Goal: Task Accomplishment & Management: Use online tool/utility

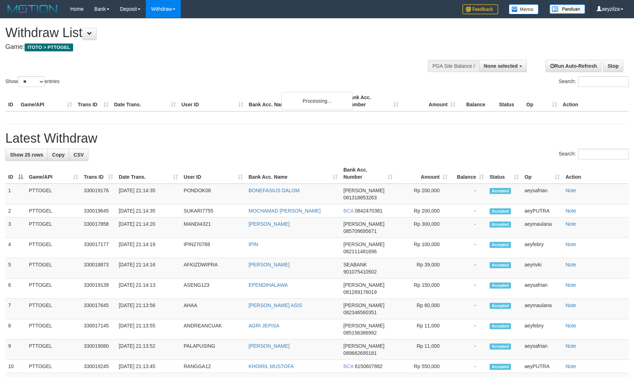
select select
select select "**"
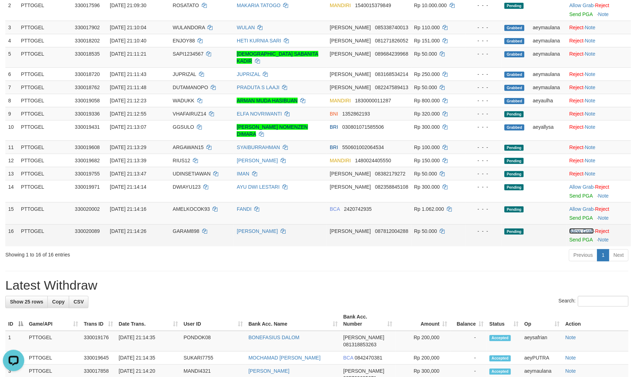
click at [575, 228] on link "Allow Grab" at bounding box center [581, 231] width 24 height 6
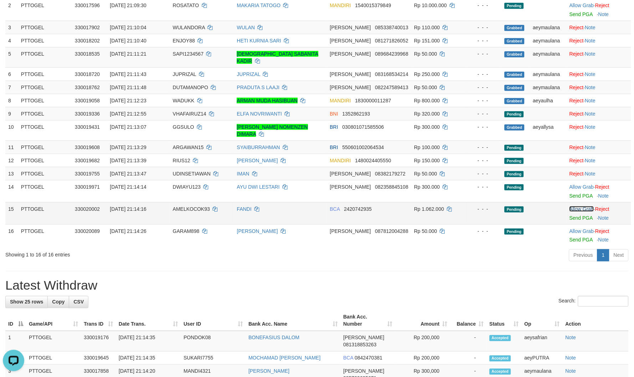
click at [579, 206] on link "Allow Grab" at bounding box center [581, 209] width 24 height 6
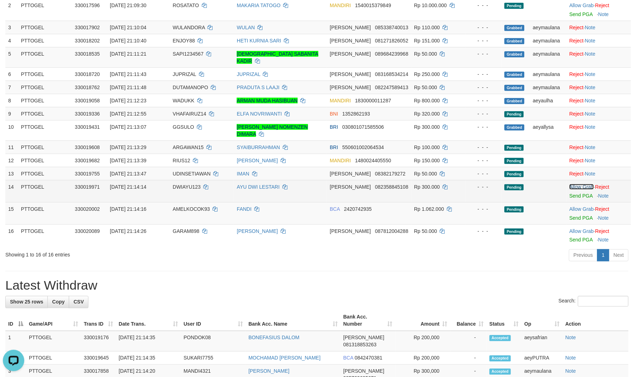
click at [578, 184] on link "Allow Grab" at bounding box center [581, 187] width 24 height 6
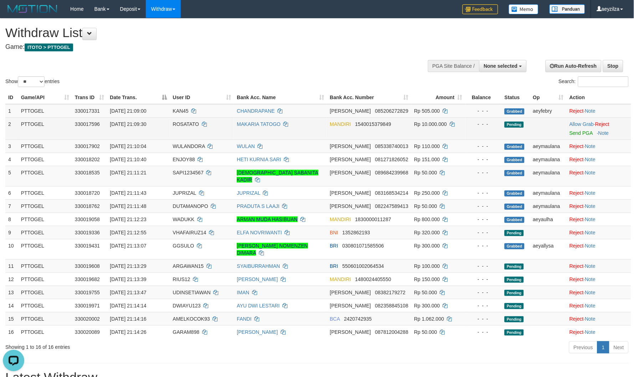
click at [190, 121] on span "ROSATATO" at bounding box center [186, 124] width 26 height 6
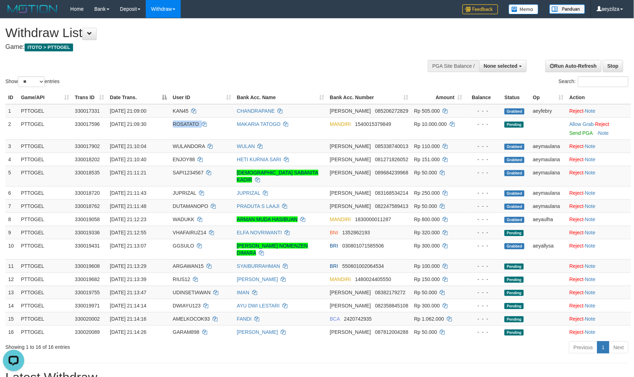
copy td "ROSATATO"
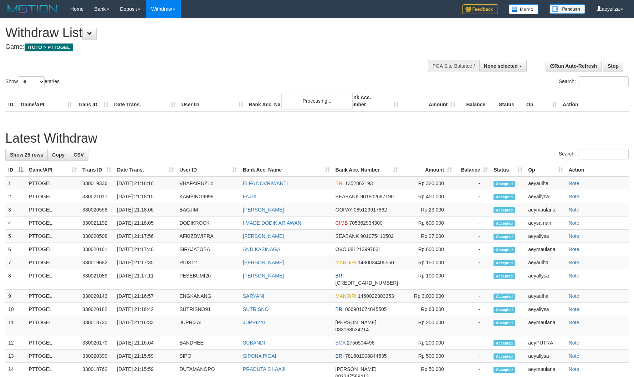
select select
select select "**"
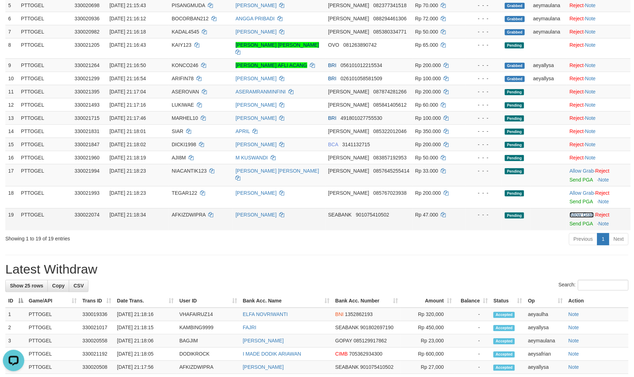
click at [581, 212] on link "Allow Grab" at bounding box center [581, 215] width 24 height 6
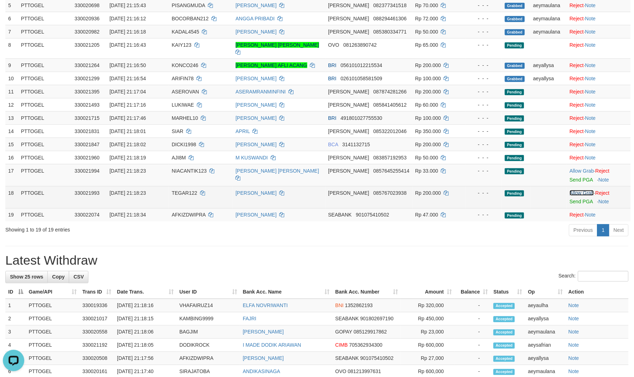
click at [579, 190] on link "Allow Grab" at bounding box center [581, 193] width 24 height 6
click at [579, 164] on td "Allow Grab · Reject Send PGA · Note" at bounding box center [599, 175] width 64 height 22
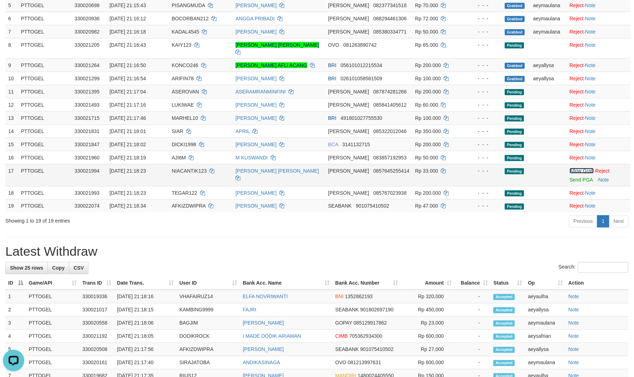
click at [579, 168] on link "Allow Grab" at bounding box center [581, 171] width 24 height 6
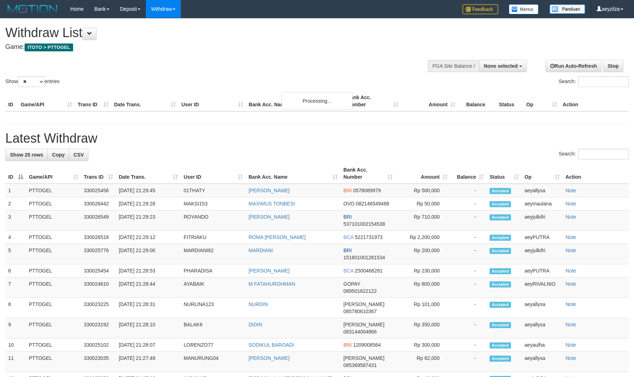
select select
select select "**"
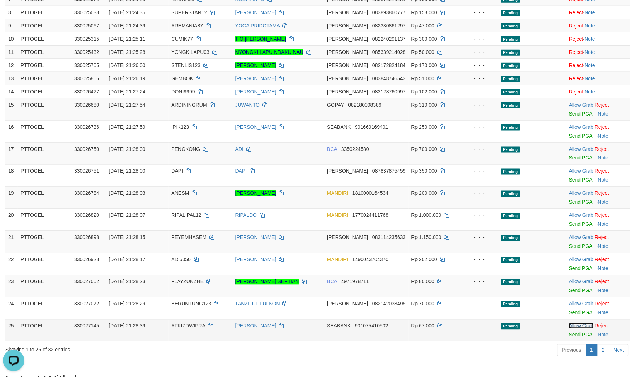
click at [583, 323] on link "Allow Grab" at bounding box center [581, 326] width 24 height 6
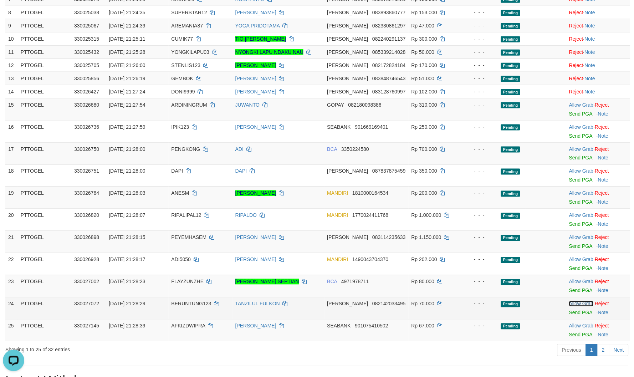
click at [580, 301] on link "Allow Grab" at bounding box center [581, 304] width 24 height 6
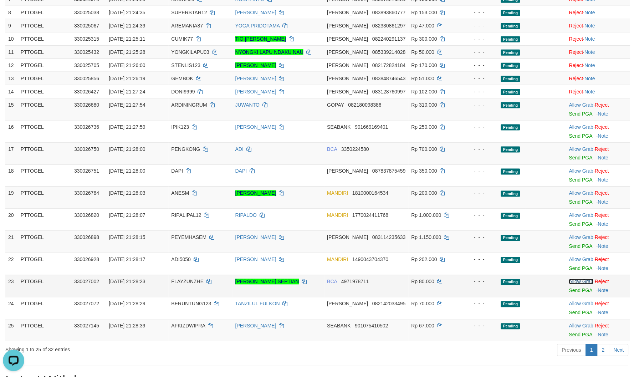
click at [579, 279] on link "Allow Grab" at bounding box center [581, 282] width 24 height 6
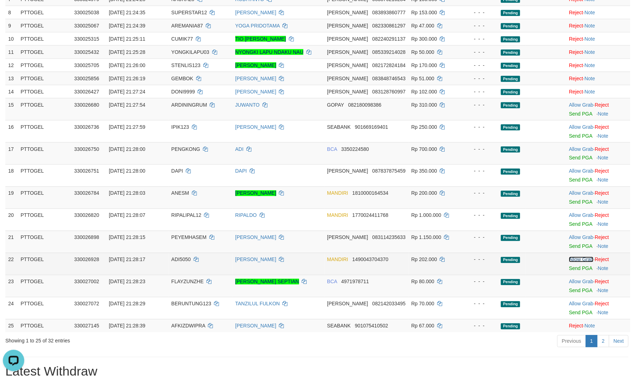
click at [580, 257] on link "Allow Grab" at bounding box center [581, 260] width 24 height 6
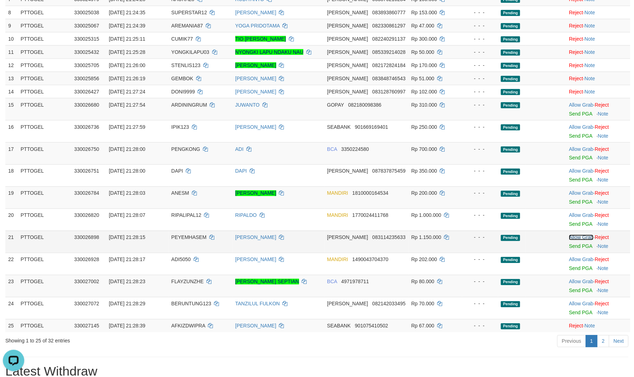
click at [581, 234] on link "Allow Grab" at bounding box center [581, 237] width 24 height 6
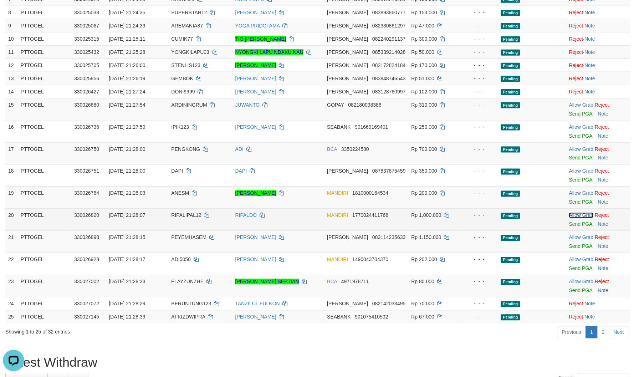
click at [579, 212] on link "Allow Grab" at bounding box center [581, 215] width 24 height 6
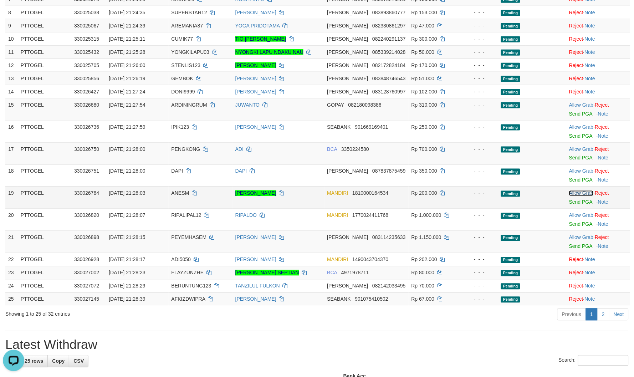
click at [582, 190] on link "Allow Grab" at bounding box center [581, 193] width 24 height 6
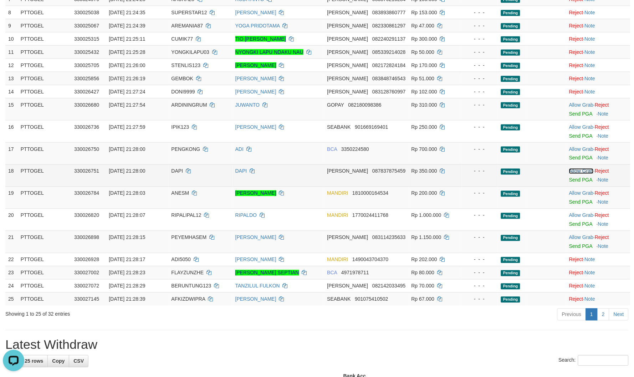
click at [583, 168] on link "Allow Grab" at bounding box center [581, 171] width 24 height 6
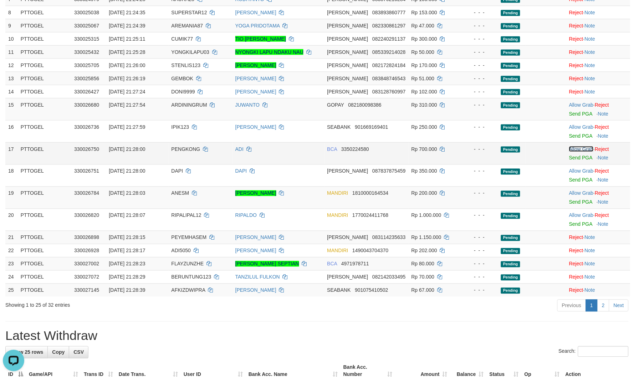
click at [579, 146] on link "Allow Grab" at bounding box center [581, 149] width 24 height 6
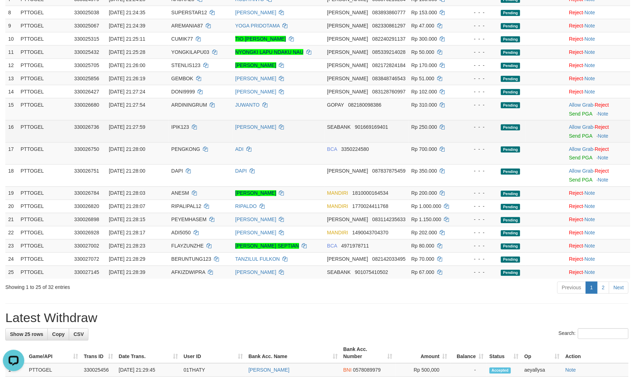
click at [585, 122] on td "Allow Grab · Reject Send PGA · Note" at bounding box center [598, 131] width 64 height 22
click at [583, 124] on link "Allow Grab" at bounding box center [581, 127] width 24 height 6
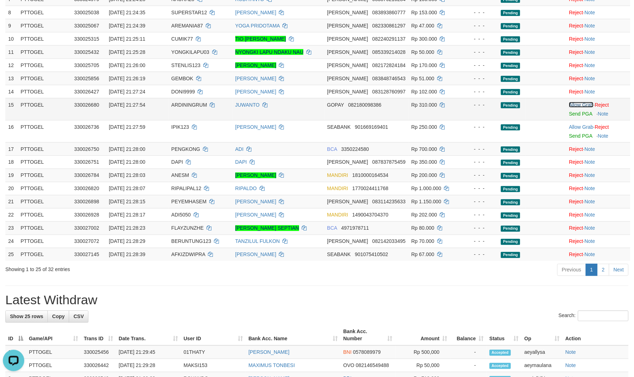
click at [577, 102] on link "Allow Grab" at bounding box center [581, 105] width 24 height 6
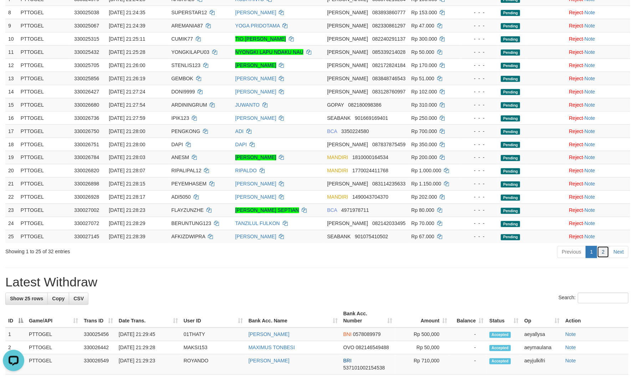
click at [600, 246] on link "2" at bounding box center [603, 252] width 12 height 12
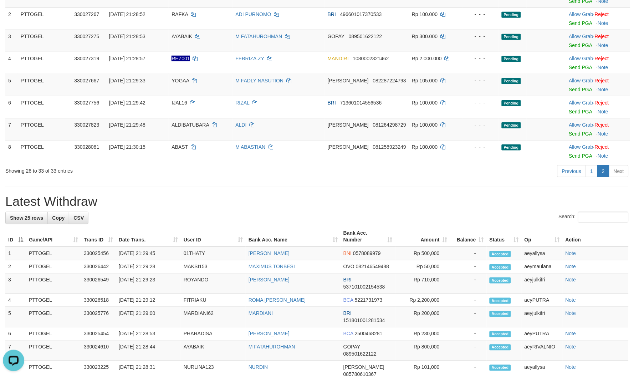
scroll to position [79, 0]
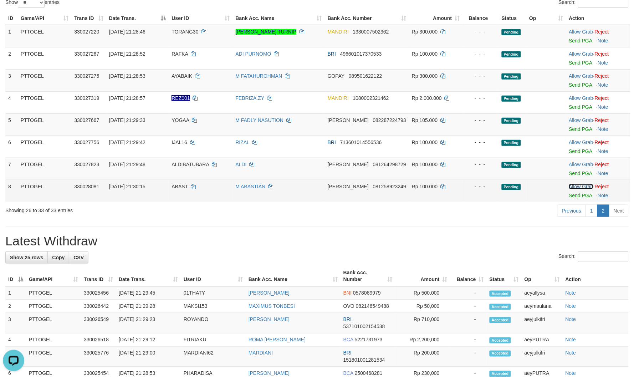
click at [578, 186] on link "Allow Grab" at bounding box center [581, 187] width 24 height 6
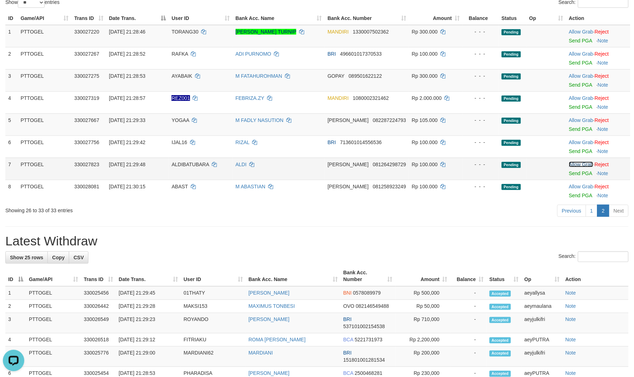
click at [577, 161] on link "Allow Grab" at bounding box center [581, 164] width 24 height 6
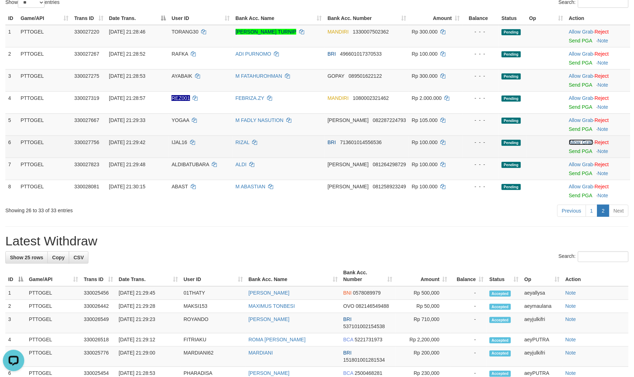
click at [575, 141] on link "Allow Grab" at bounding box center [581, 142] width 24 height 6
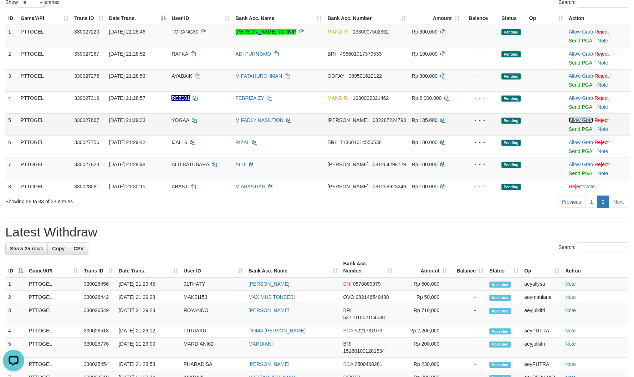
click at [580, 121] on link "Allow Grab" at bounding box center [581, 120] width 24 height 6
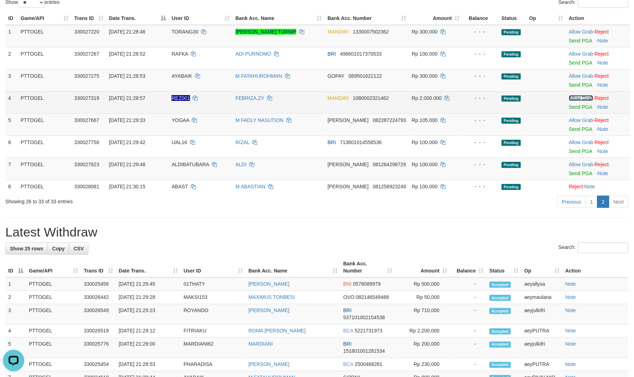
click at [578, 99] on link "Allow Grab" at bounding box center [581, 98] width 24 height 6
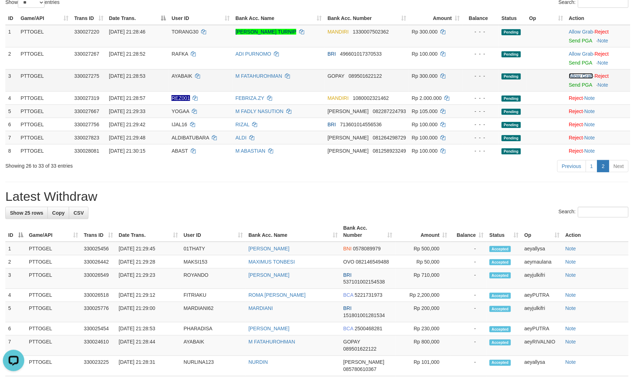
click at [578, 74] on link "Allow Grab" at bounding box center [581, 76] width 24 height 6
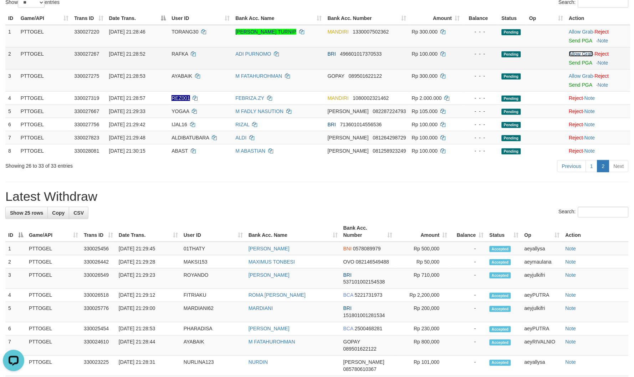
click at [579, 54] on link "Allow Grab" at bounding box center [581, 54] width 24 height 6
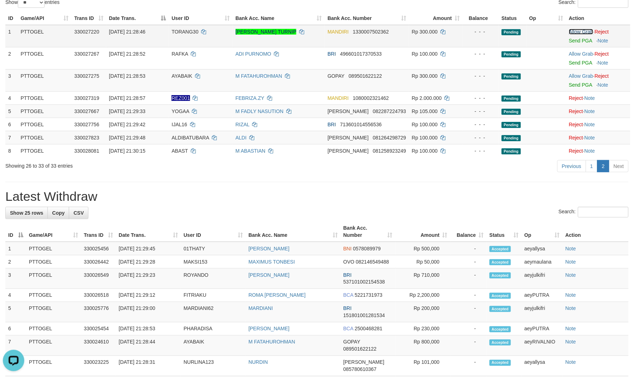
click at [576, 32] on link "Allow Grab" at bounding box center [581, 32] width 24 height 6
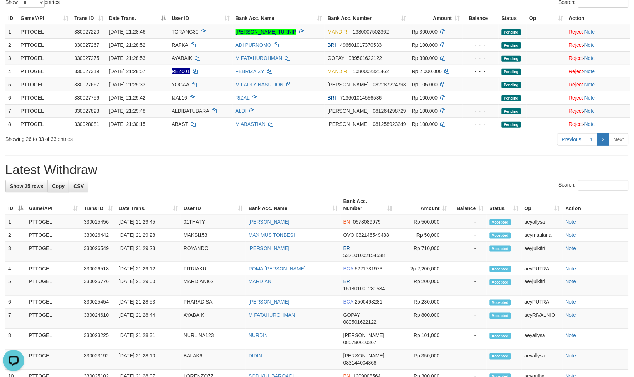
drag, startPoint x: 489, startPoint y: 106, endPoint x: 490, endPoint y: 136, distance: 30.0
click at [489, 108] on td "- - -" at bounding box center [481, 110] width 36 height 13
click at [492, 155] on hr at bounding box center [316, 155] width 623 height 0
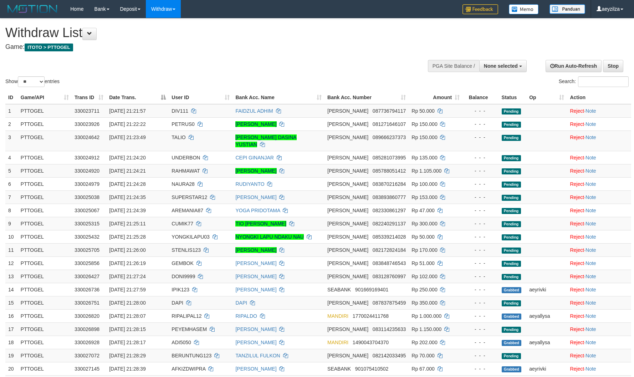
select select
select select "**"
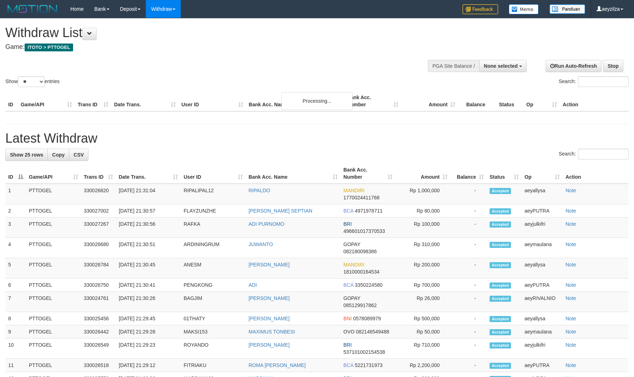
select select
select select "**"
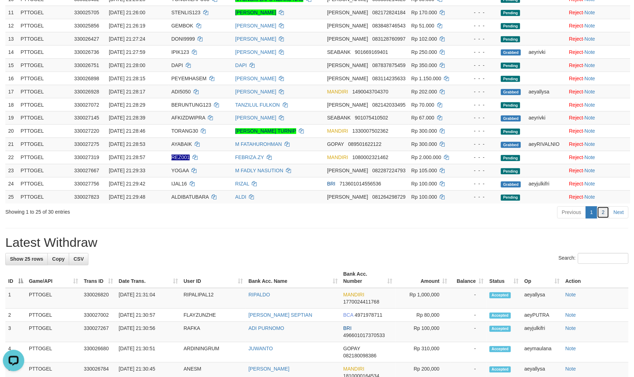
click at [606, 206] on link "2" at bounding box center [603, 212] width 12 height 12
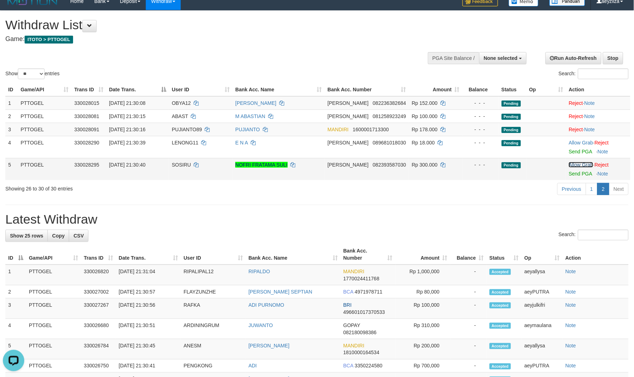
click at [584, 165] on link "Allow Grab" at bounding box center [580, 165] width 24 height 6
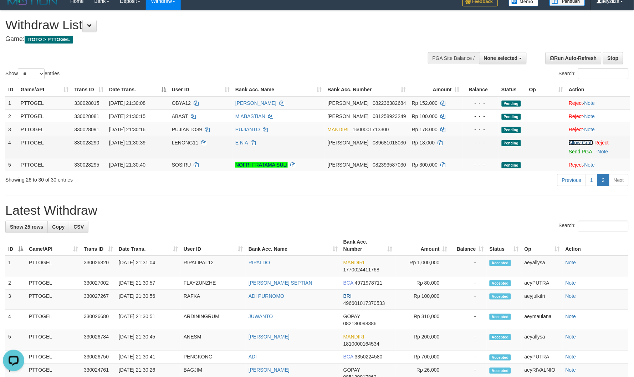
click at [571, 142] on link "Allow Grab" at bounding box center [580, 143] width 24 height 6
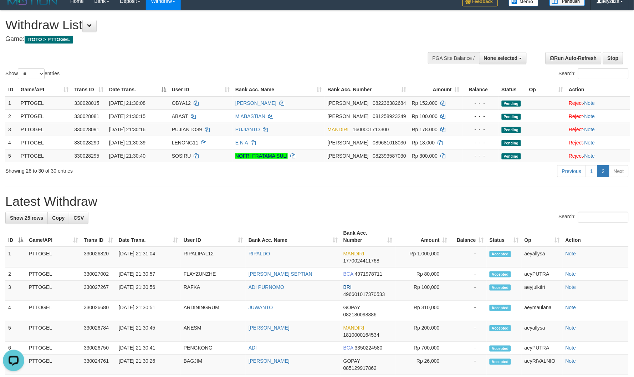
click at [306, 41] on h4 "Game: ITOTO > PTTOGEL" at bounding box center [210, 39] width 410 height 7
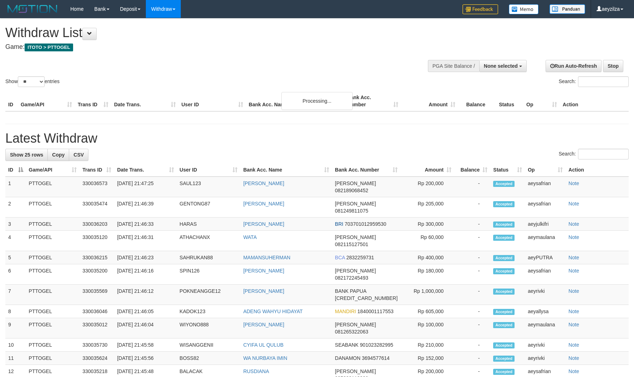
select select
select select "**"
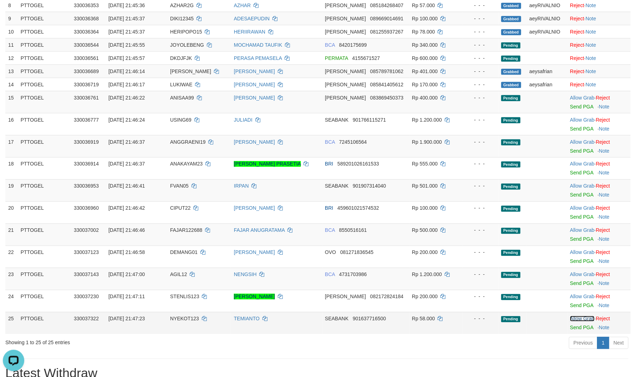
click at [584, 317] on link "Allow Grab" at bounding box center [582, 319] width 24 height 6
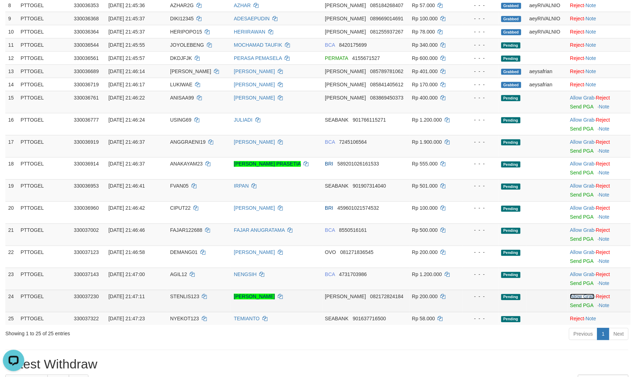
click at [576, 296] on link "Allow Grab" at bounding box center [582, 297] width 24 height 6
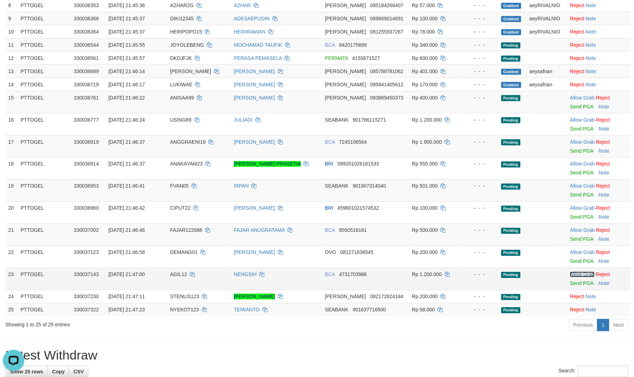
click at [576, 272] on link "Allow Grab" at bounding box center [582, 275] width 24 height 6
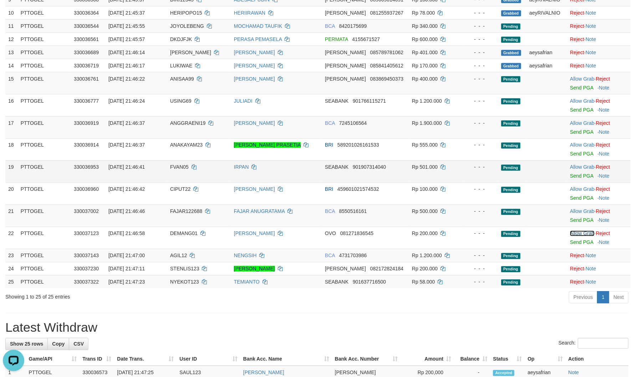
scroll to position [211, 0]
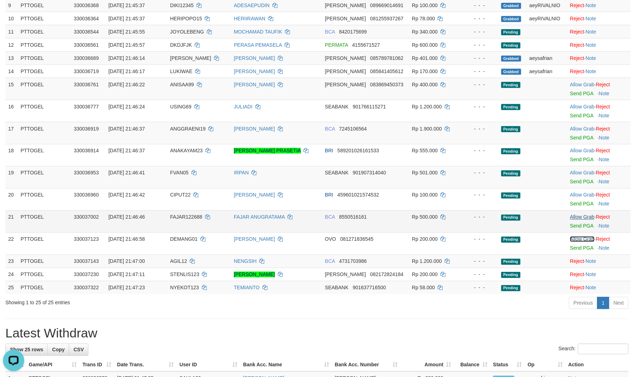
drag, startPoint x: 574, startPoint y: 238, endPoint x: 579, endPoint y: 216, distance: 23.2
click at [574, 237] on link "Allow Grab" at bounding box center [582, 239] width 24 height 6
click at [579, 214] on link "Allow Grab" at bounding box center [582, 217] width 24 height 6
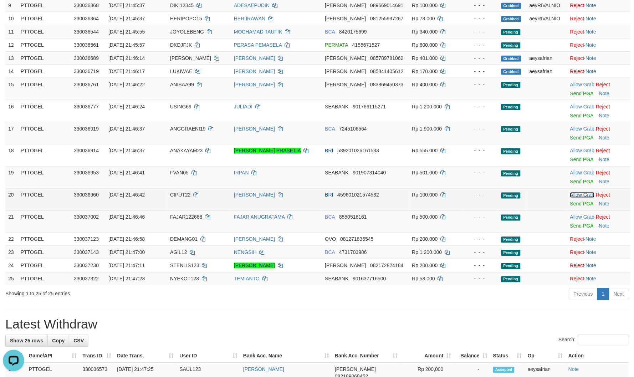
click at [579, 196] on link "Allow Grab" at bounding box center [582, 195] width 24 height 6
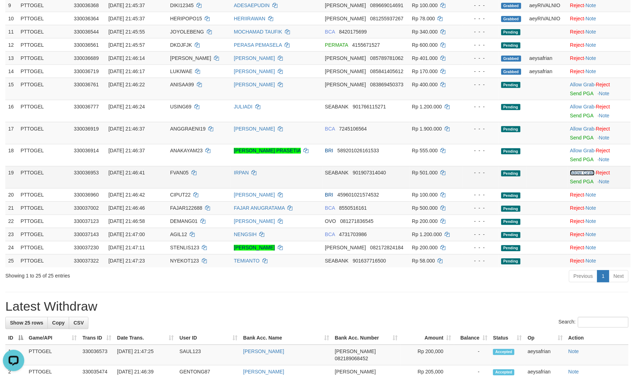
click at [583, 174] on link "Allow Grab" at bounding box center [582, 173] width 24 height 6
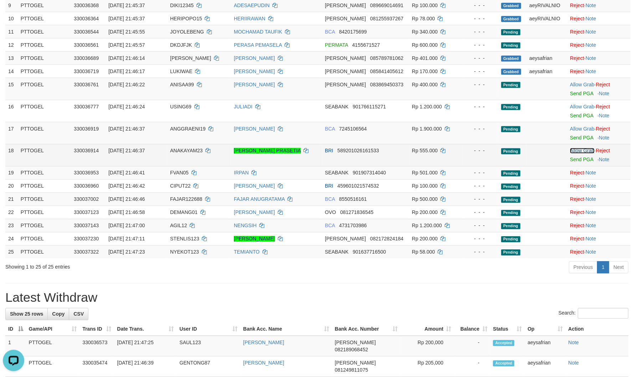
click at [586, 149] on link "Allow Grab" at bounding box center [582, 151] width 24 height 6
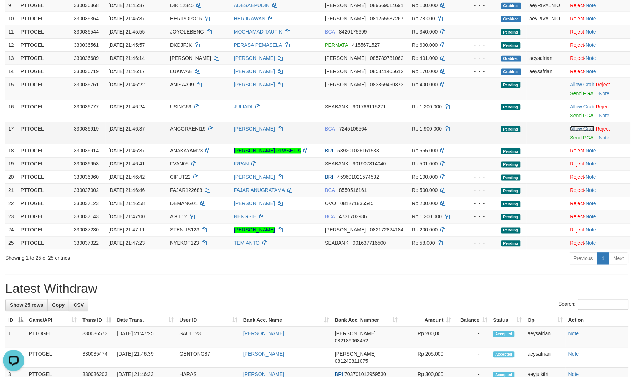
click at [583, 130] on link "Allow Grab" at bounding box center [582, 129] width 24 height 6
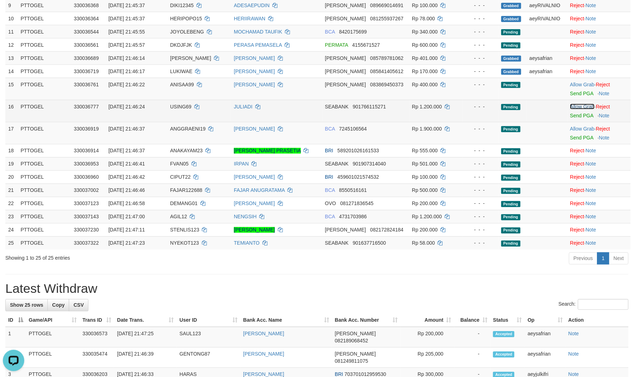
click at [579, 105] on link "Allow Grab" at bounding box center [582, 107] width 24 height 6
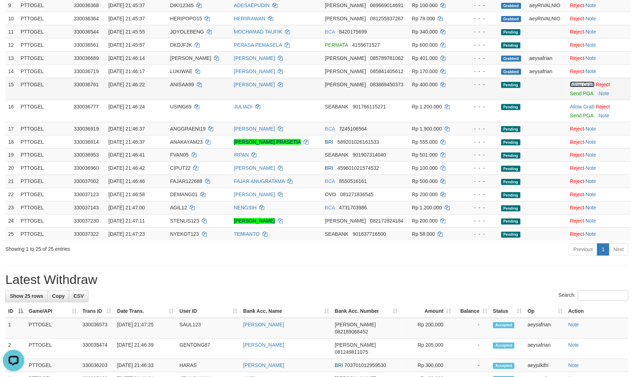
click at [575, 84] on link "Allow Grab" at bounding box center [582, 85] width 24 height 6
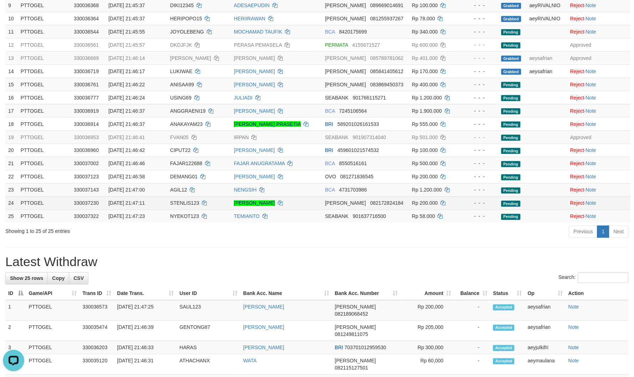
drag, startPoint x: 425, startPoint y: 273, endPoint x: 346, endPoint y: 208, distance: 102.3
click at [425, 273] on div "**********" at bounding box center [317, 282] width 634 height 948
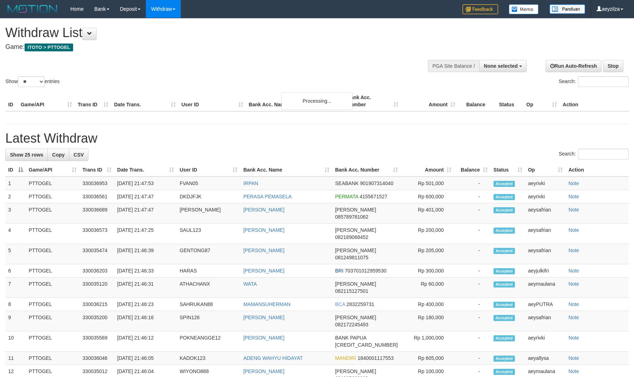
select select
select select "**"
